Goal: Task Accomplishment & Management: Manage account settings

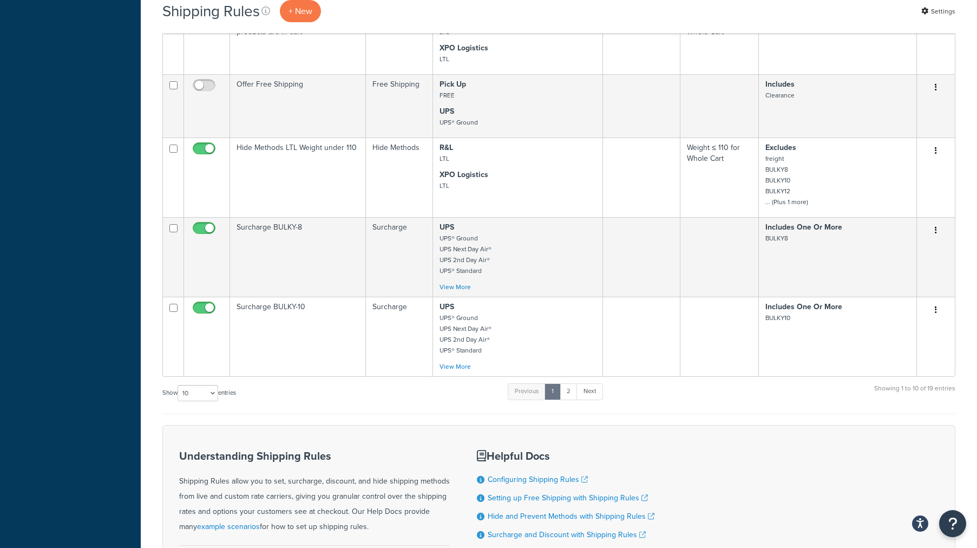
scroll to position [609, 0]
click at [571, 391] on link "2" at bounding box center [569, 391] width 18 height 16
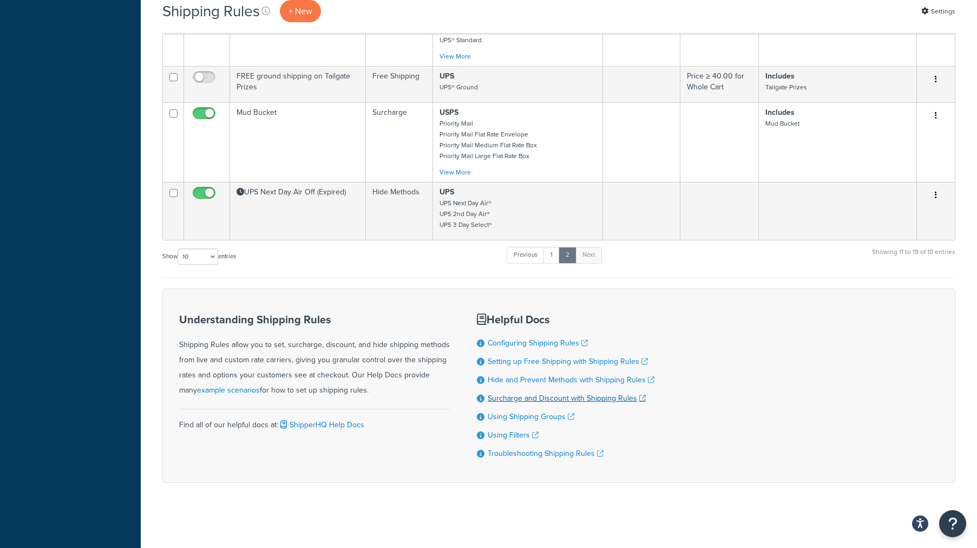
scroll to position [562, 0]
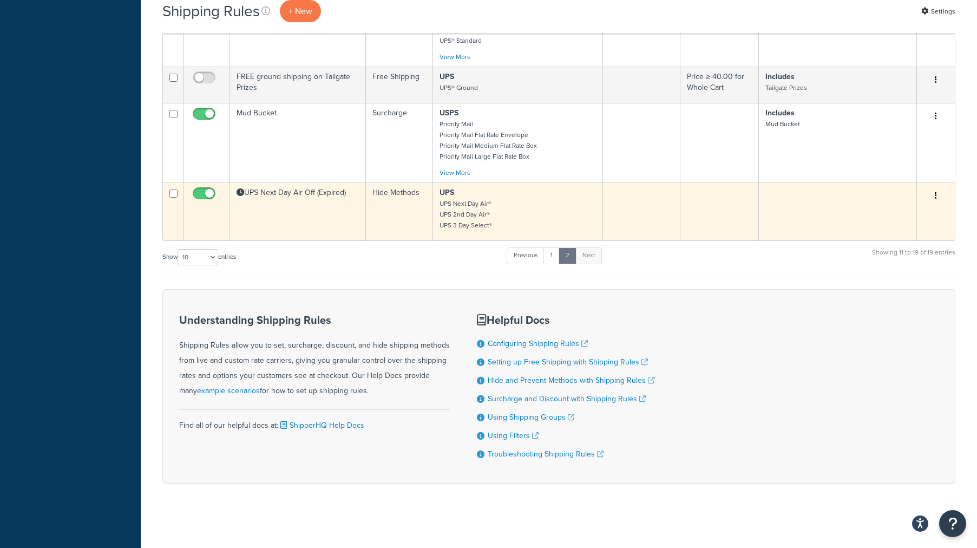
click at [322, 232] on td "UPS Next Day Air Off (Expired)" at bounding box center [298, 211] width 136 height 58
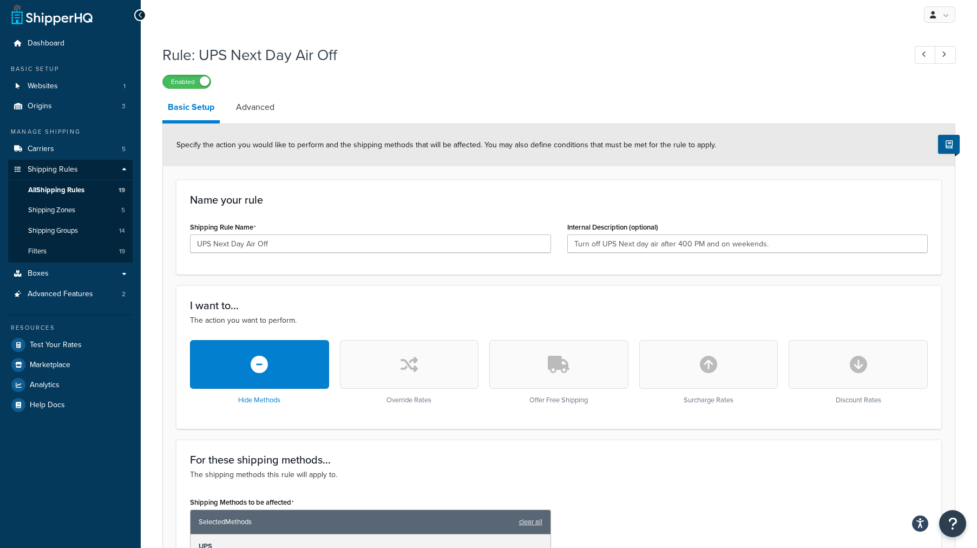
scroll to position [4, 0]
click at [265, 112] on link "Advanced" at bounding box center [255, 108] width 49 height 26
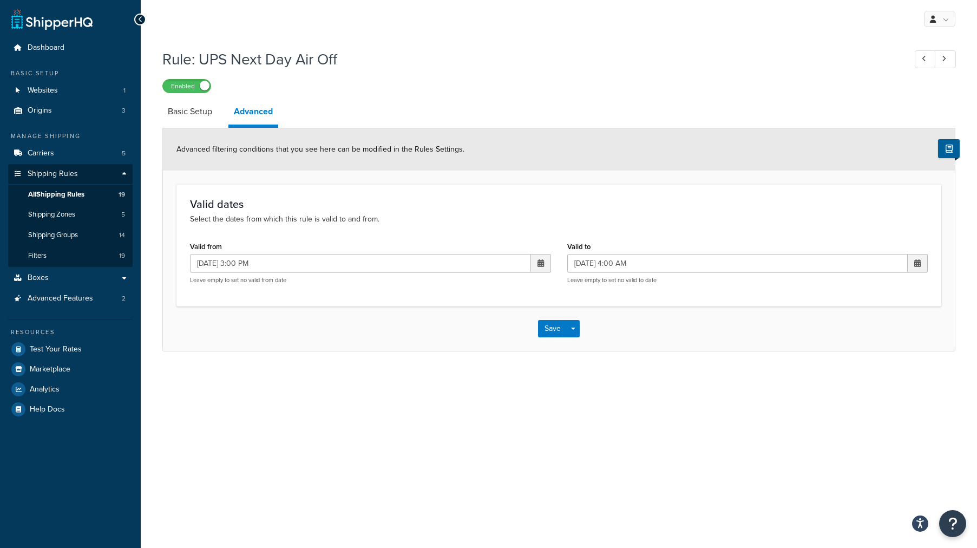
click at [541, 260] on span at bounding box center [541, 263] width 6 height 8
click at [447, 382] on td "25" at bounding box center [446, 381] width 18 height 16
type input "08/25/2025 3:00 PM"
click at [924, 263] on span at bounding box center [918, 263] width 20 height 18
click at [843, 380] on td "26" at bounding box center [842, 381] width 18 height 16
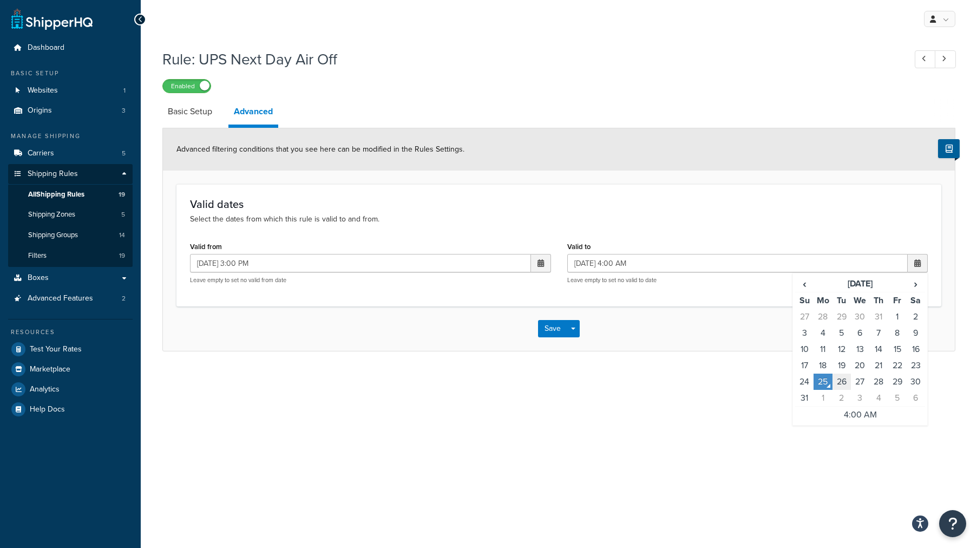
type input "08/26/2025 4:00 AM"
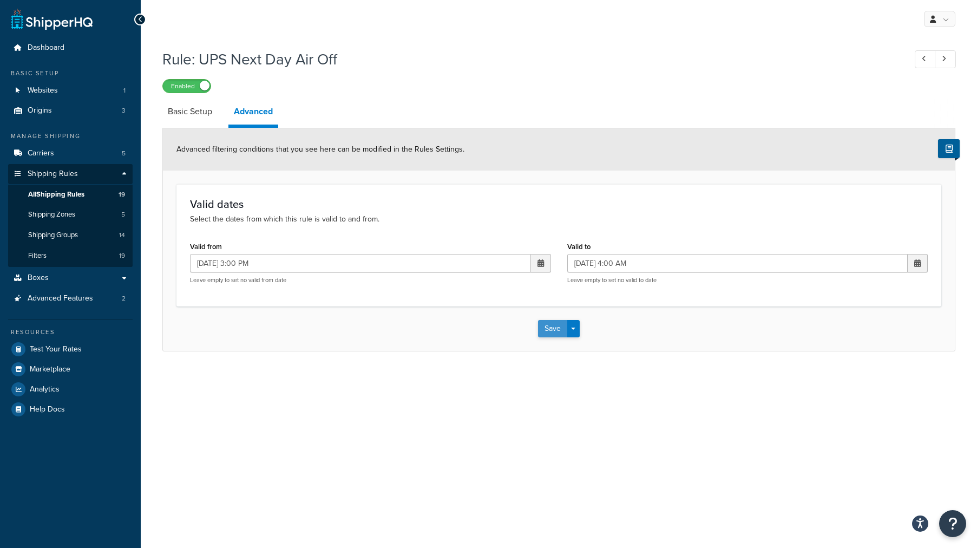
click at [547, 332] on button "Save" at bounding box center [552, 328] width 29 height 17
